Goal: Information Seeking & Learning: Check status

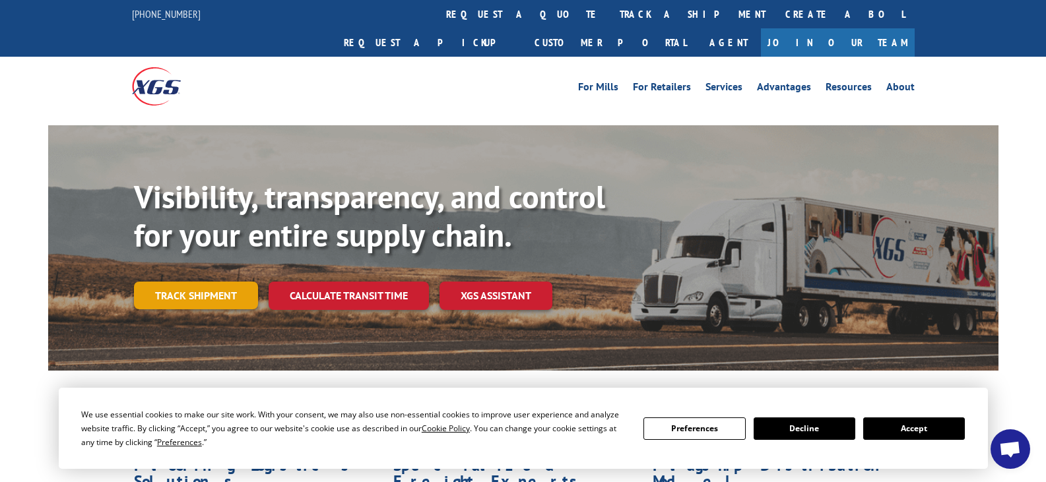
click at [205, 282] on link "Track shipment" at bounding box center [196, 296] width 124 height 28
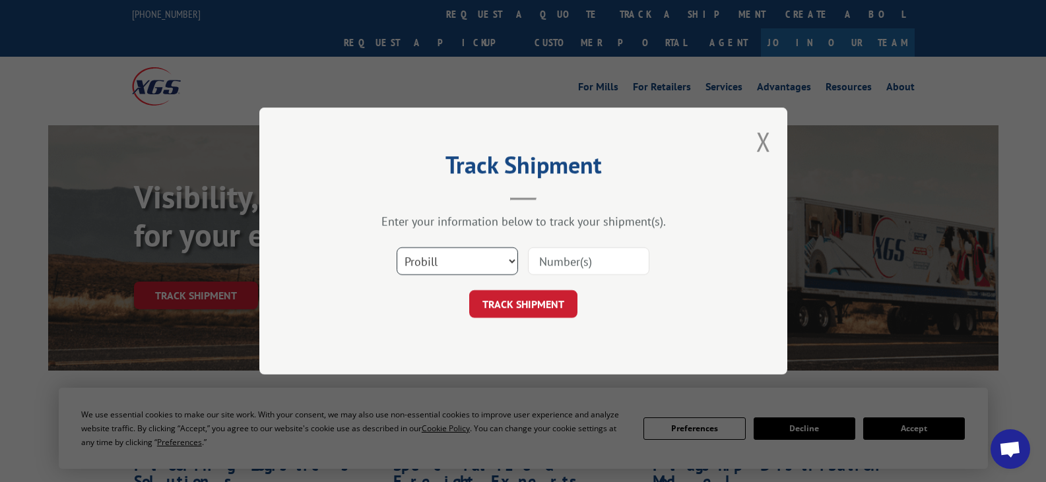
click at [504, 260] on select "Select category... Probill BOL PO" at bounding box center [457, 261] width 121 height 28
select select "bol"
click at [397, 247] on select "Select category... Probill BOL PO" at bounding box center [457, 261] width 121 height 28
click at [565, 258] on input at bounding box center [588, 261] width 121 height 28
paste input "6200036086"
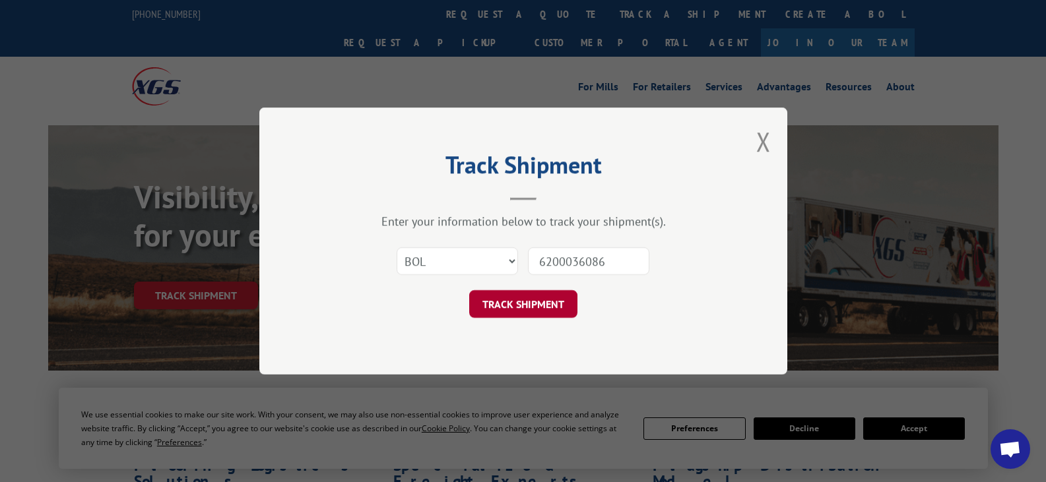
type input "6200036086"
click at [547, 298] on button "TRACK SHIPMENT" at bounding box center [523, 304] width 108 height 28
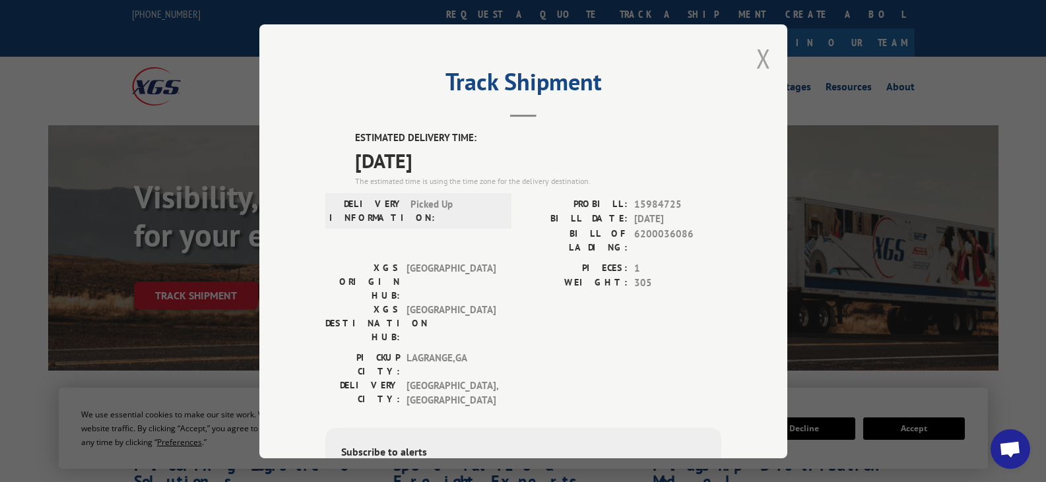
click at [760, 62] on button "Close modal" at bounding box center [763, 58] width 15 height 35
